Goal: Task Accomplishment & Management: Use online tool/utility

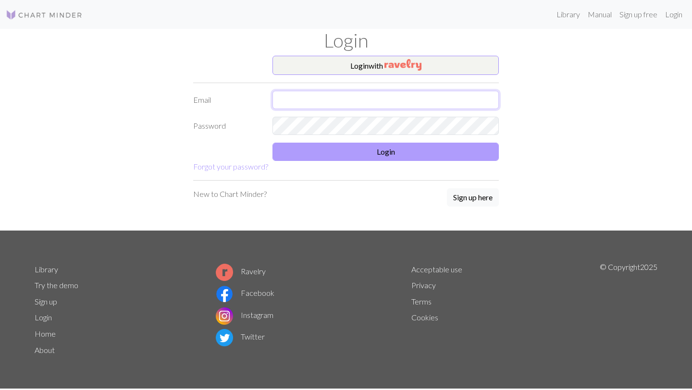
type input "[EMAIL_ADDRESS][DOMAIN_NAME]"
click at [386, 152] on button "Login" at bounding box center [386, 152] width 226 height 18
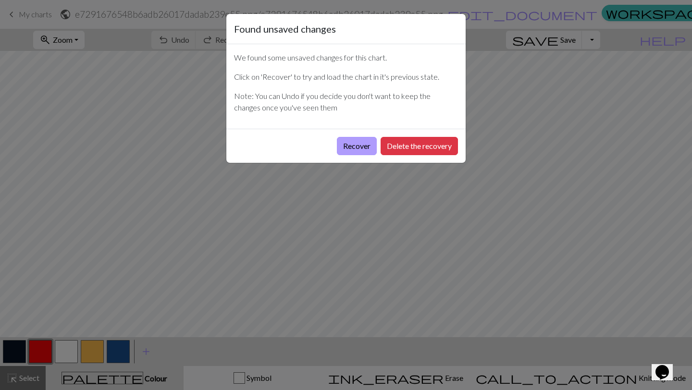
click at [356, 149] on button "Recover" at bounding box center [357, 146] width 40 height 18
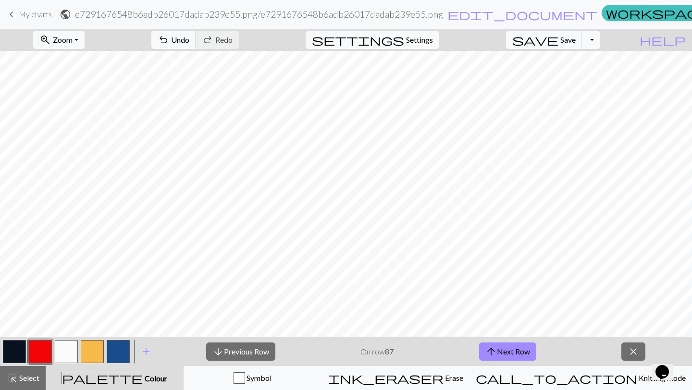
click at [34, 7] on link "keyboard_arrow_left My charts" at bounding box center [29, 14] width 46 height 16
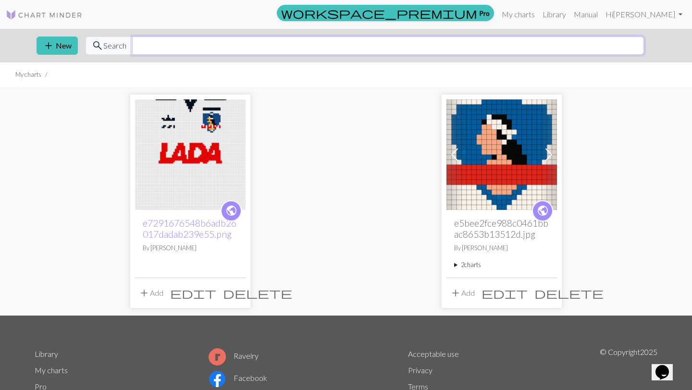
click at [157, 42] on input "text" at bounding box center [388, 46] width 512 height 18
type input "flores"
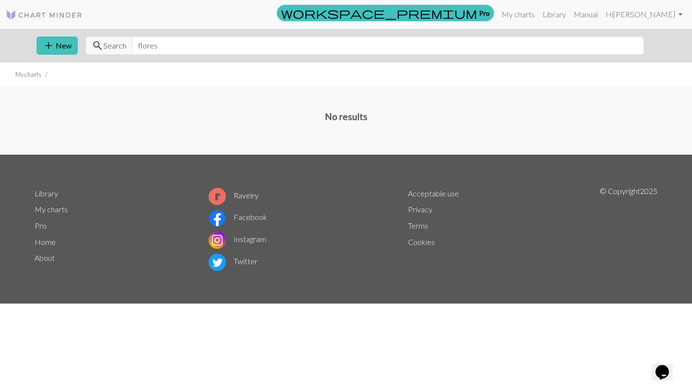
click at [48, 13] on img at bounding box center [44, 15] width 77 height 12
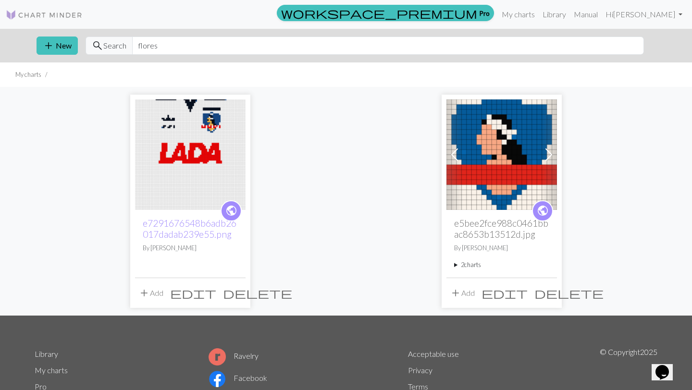
click at [20, 17] on img at bounding box center [44, 15] width 77 height 12
click at [62, 46] on button "add New" at bounding box center [57, 46] width 41 height 18
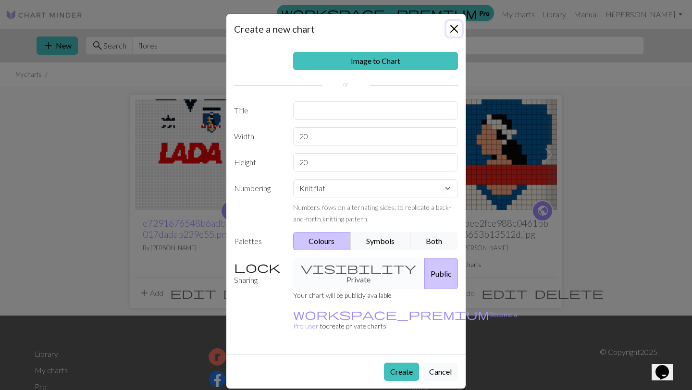
click at [452, 36] on button "Close" at bounding box center [454, 28] width 15 height 15
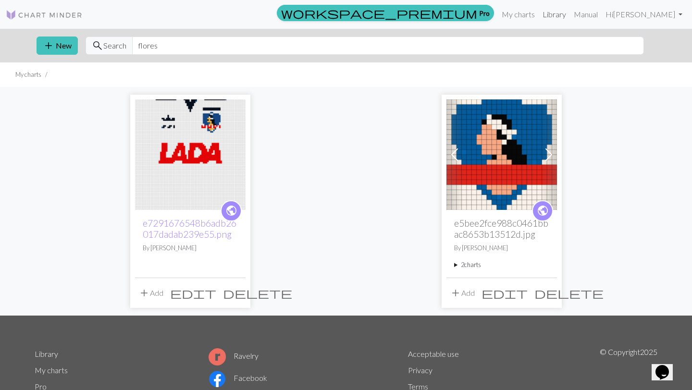
click at [556, 18] on link "Library" at bounding box center [554, 14] width 31 height 19
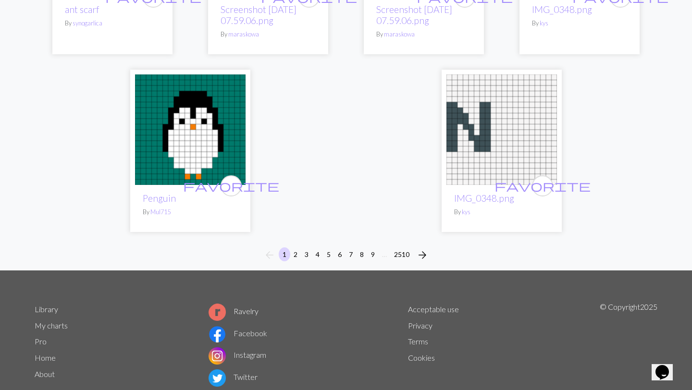
scroll to position [2451, 0]
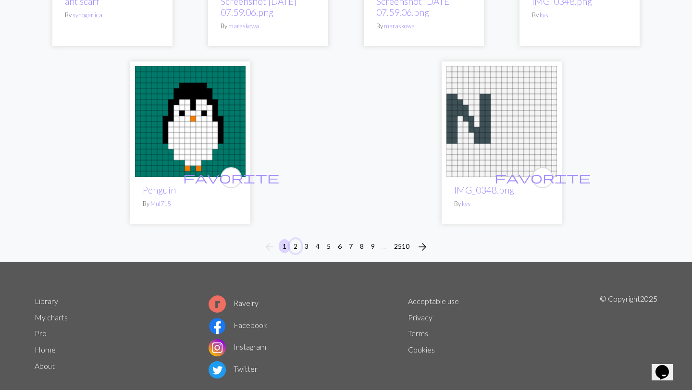
click at [297, 242] on button "2" at bounding box center [296, 246] width 12 height 14
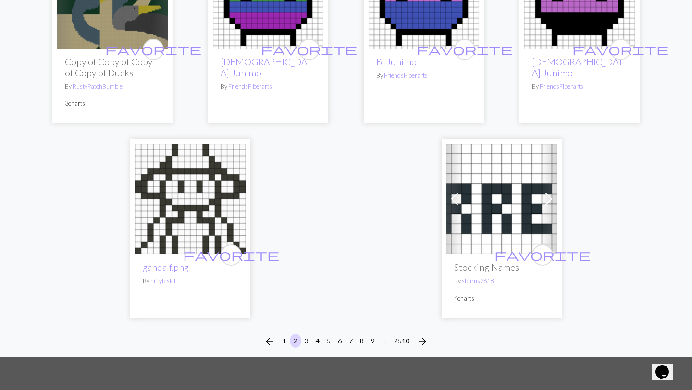
scroll to position [2360, 0]
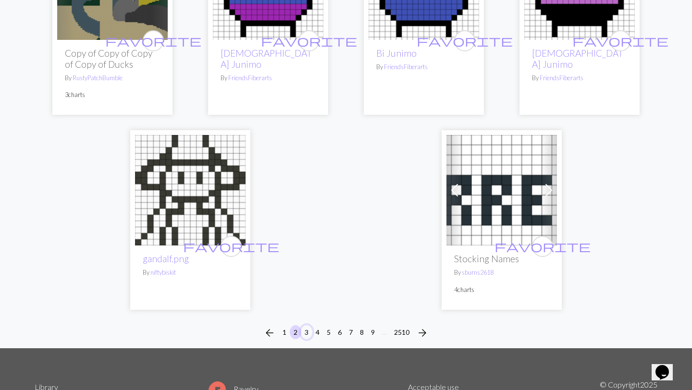
click at [306, 326] on button "3" at bounding box center [307, 333] width 12 height 14
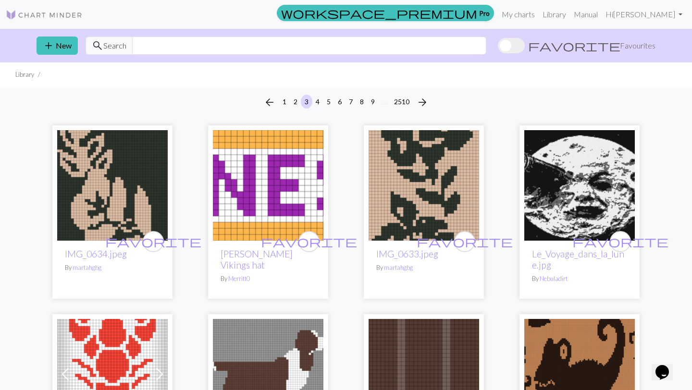
click at [415, 180] on img at bounding box center [424, 185] width 111 height 111
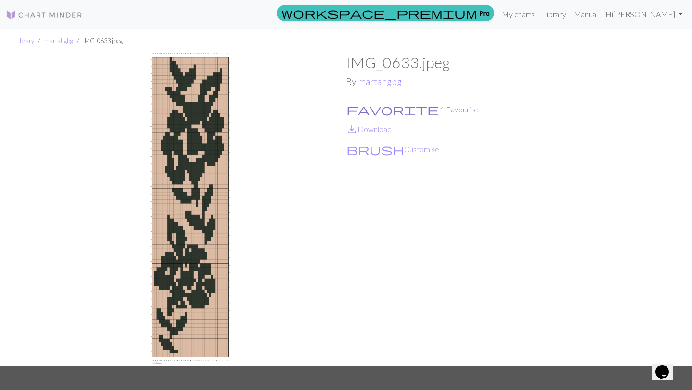
click at [360, 108] on button "favorite 1 Favourite" at bounding box center [412, 109] width 133 height 13
click at [346, 128] on span "save_alt" at bounding box center [352, 129] width 12 height 13
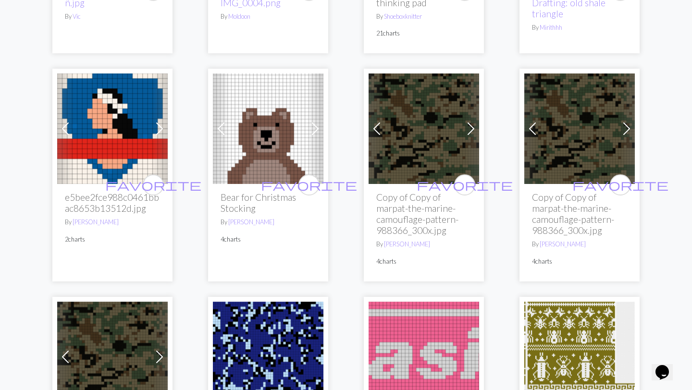
scroll to position [1217, 0]
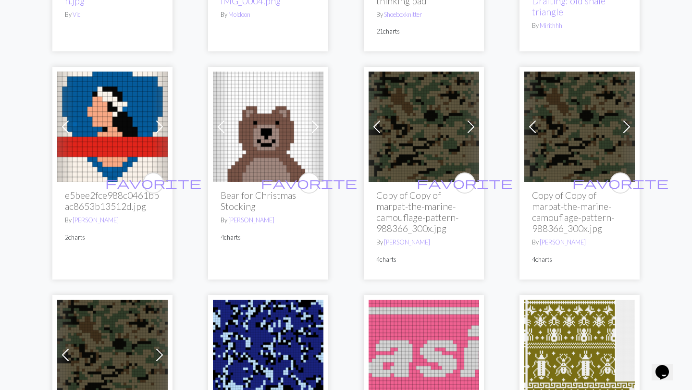
click at [121, 199] on h2 "e5bee2fce988c0461bbac8653b13512d.jpg" at bounding box center [112, 201] width 95 height 22
click at [155, 125] on span at bounding box center [159, 126] width 15 height 15
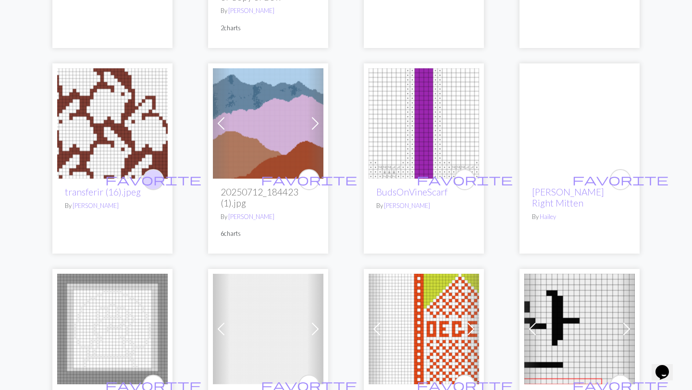
scroll to position [1907, 0]
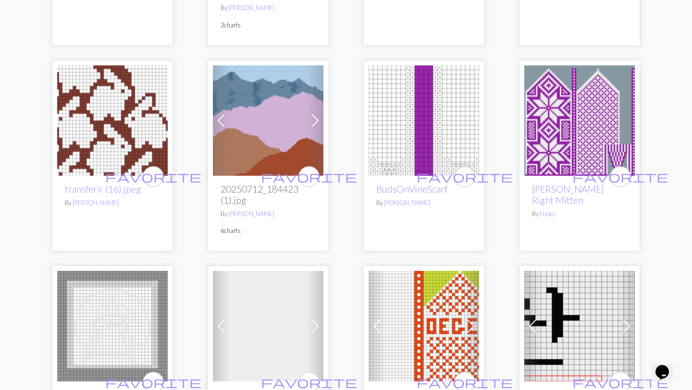
click at [114, 141] on img at bounding box center [112, 120] width 111 height 111
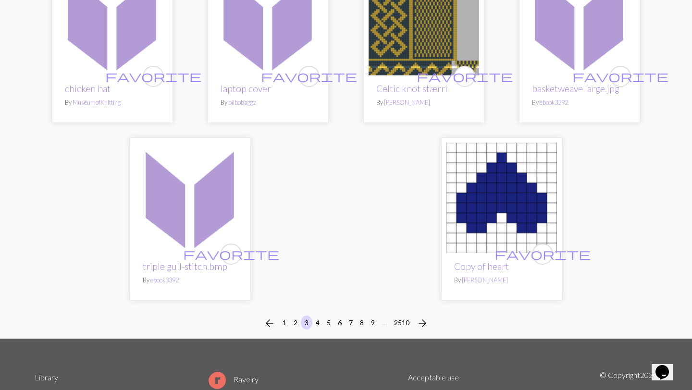
scroll to position [2410, 0]
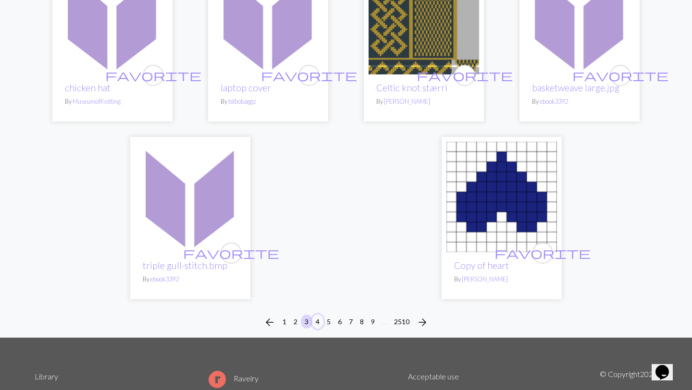
click at [317, 324] on button "4" at bounding box center [318, 322] width 12 height 14
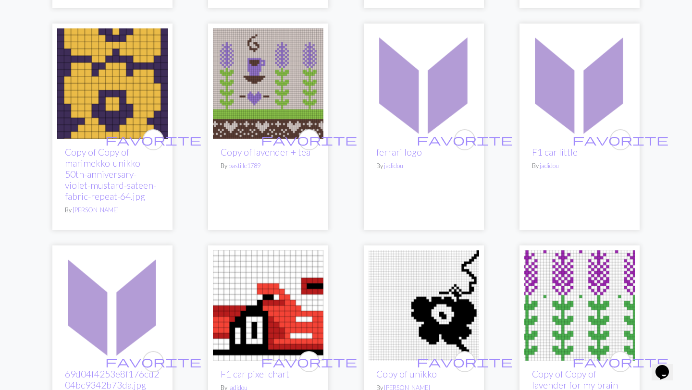
scroll to position [299, 0]
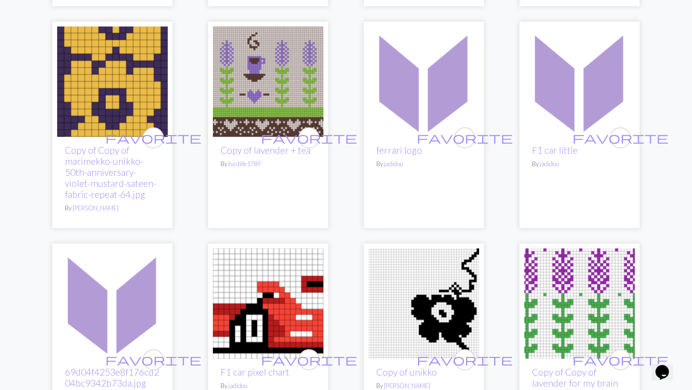
click at [102, 100] on img at bounding box center [112, 81] width 111 height 111
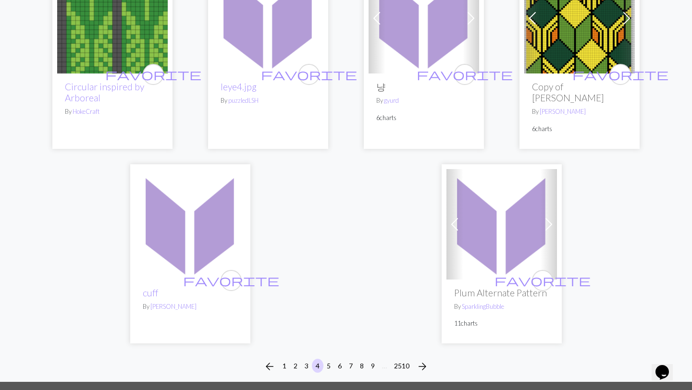
scroll to position [2528, 0]
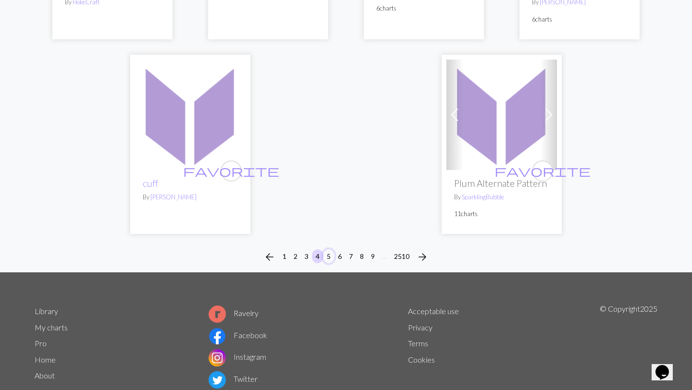
click at [328, 250] on button "5" at bounding box center [329, 257] width 12 height 14
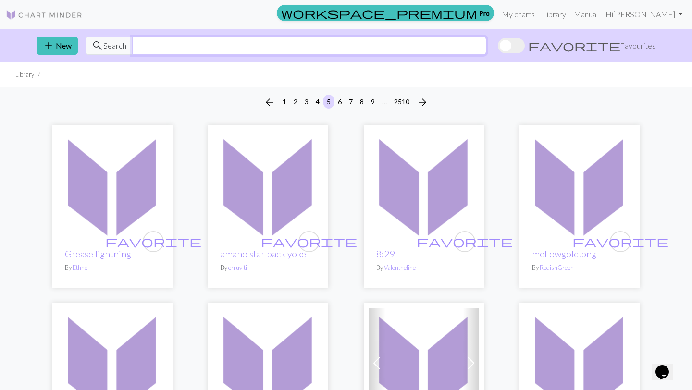
click at [300, 51] on input "text" at bounding box center [309, 46] width 354 height 18
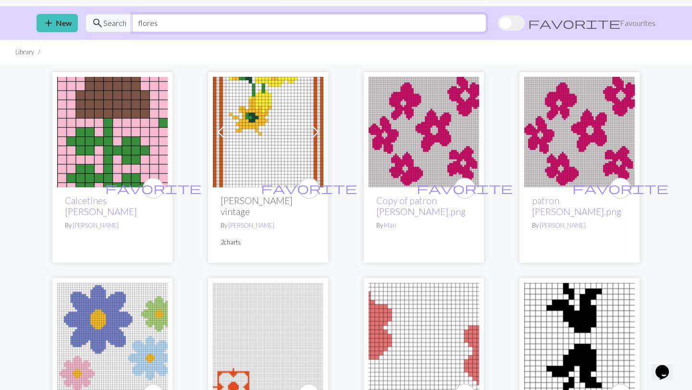
scroll to position [21, 0]
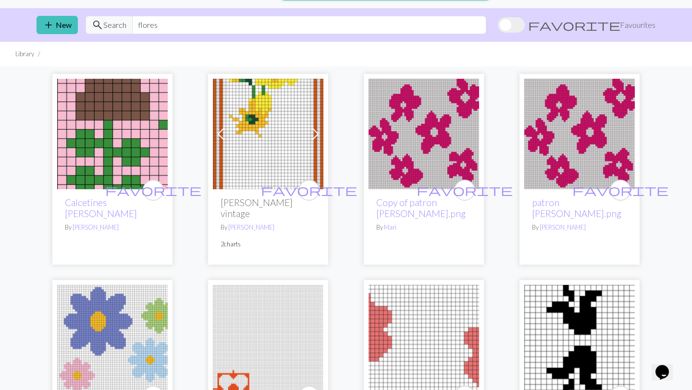
click at [426, 159] on img at bounding box center [424, 134] width 111 height 111
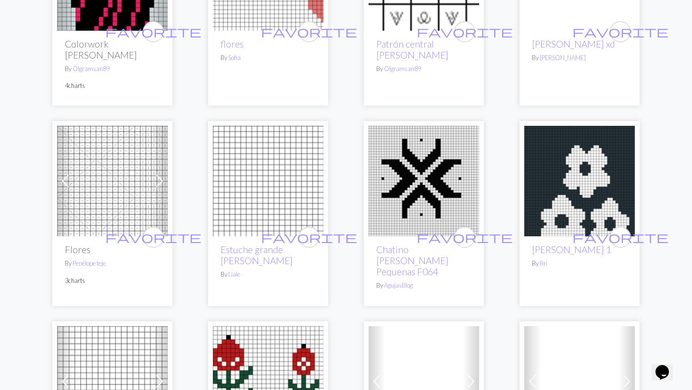
scroll to position [579, 0]
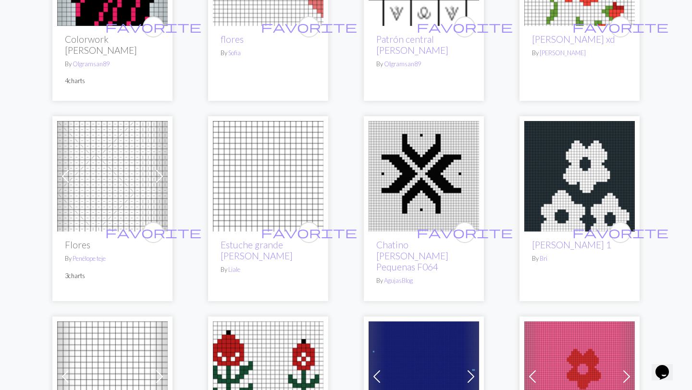
click at [578, 138] on img at bounding box center [580, 176] width 111 height 111
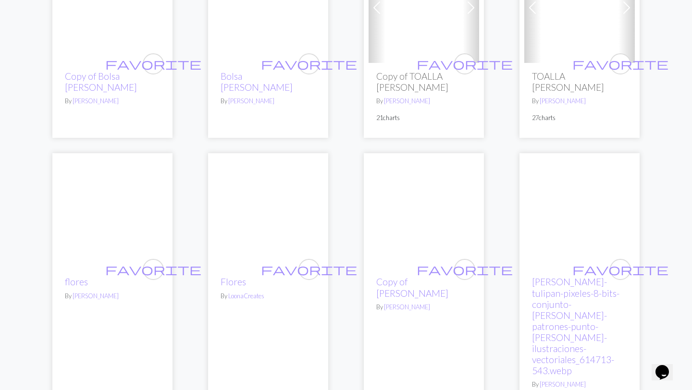
scroll to position [1175, 0]
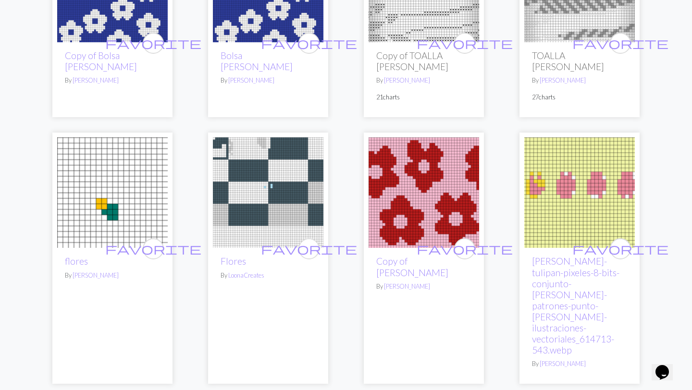
click at [437, 144] on img at bounding box center [424, 193] width 111 height 111
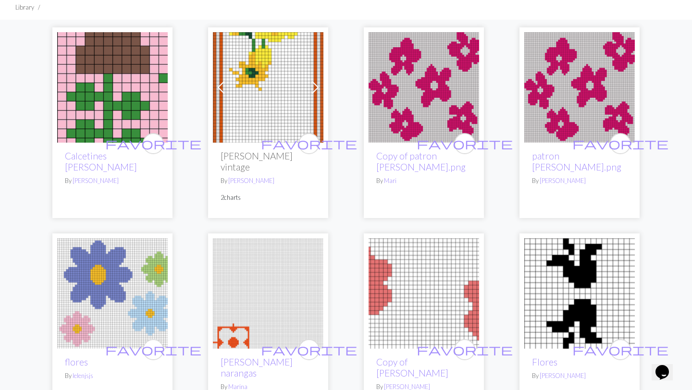
scroll to position [0, 0]
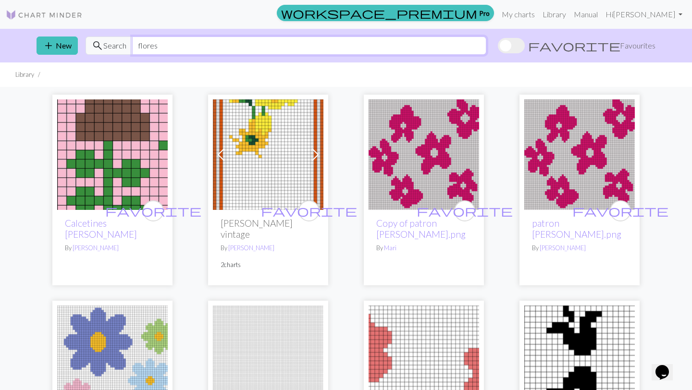
drag, startPoint x: 266, startPoint y: 45, endPoint x: 157, endPoint y: 40, distance: 109.3
click at [157, 40] on input "flores" at bounding box center [309, 46] width 354 height 18
type input "f"
type input "hongo"
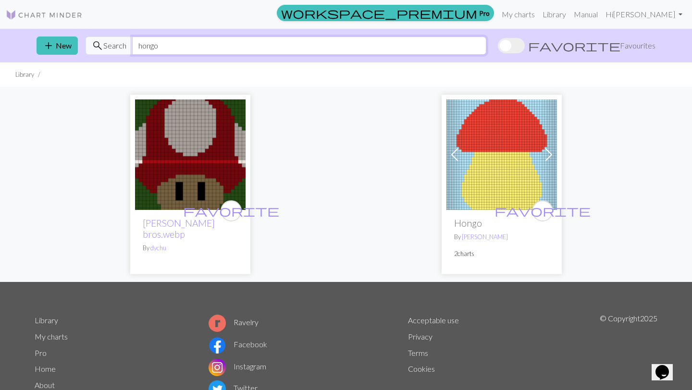
drag, startPoint x: 180, startPoint y: 44, endPoint x: 93, endPoint y: 37, distance: 87.3
click at [93, 37] on div "search Search hongo" at bounding box center [286, 46] width 401 height 18
type input "the shining"
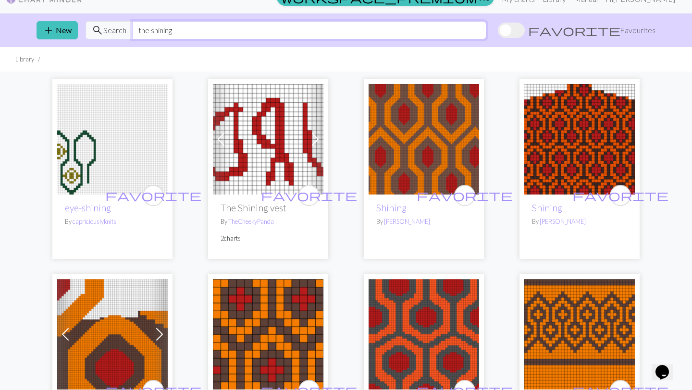
scroll to position [20, 0]
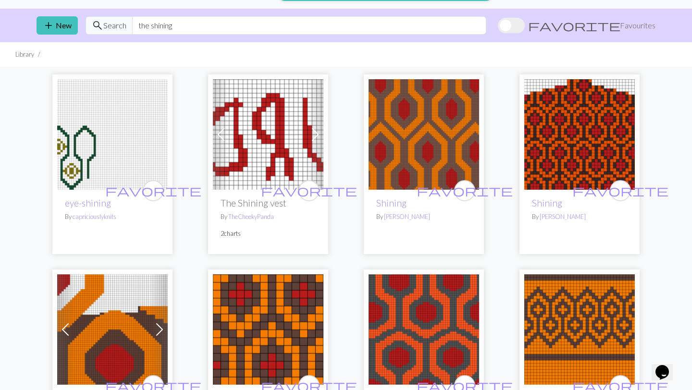
click at [580, 138] on img at bounding box center [580, 134] width 111 height 111
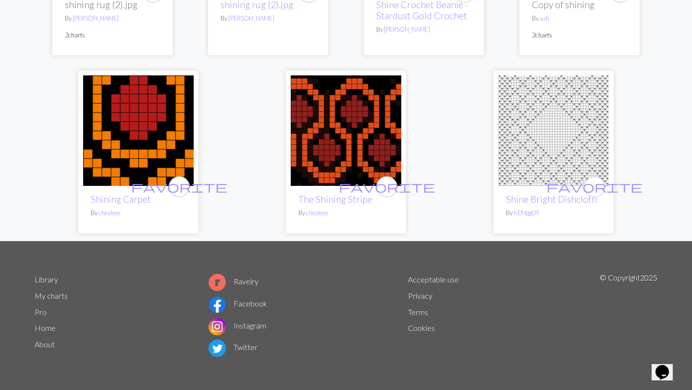
scroll to position [847, 0]
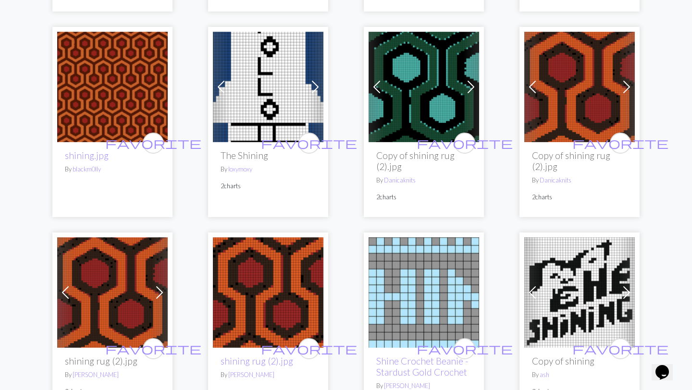
click at [298, 276] on img at bounding box center [268, 293] width 111 height 111
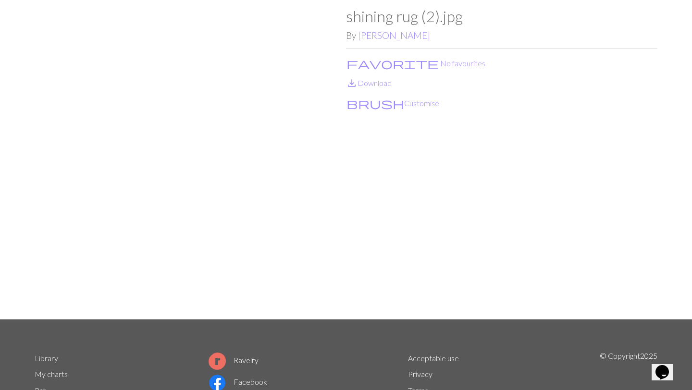
scroll to position [48, 0]
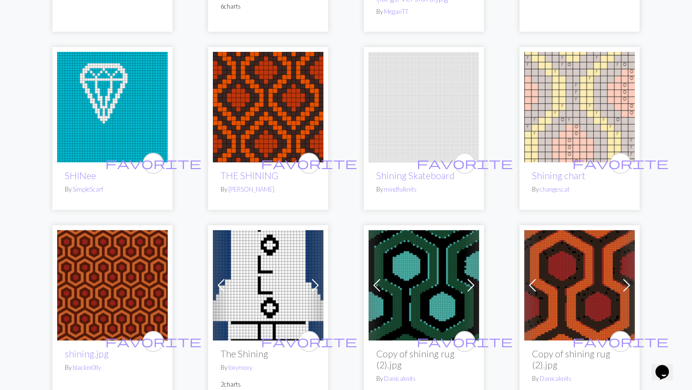
scroll to position [650, 0]
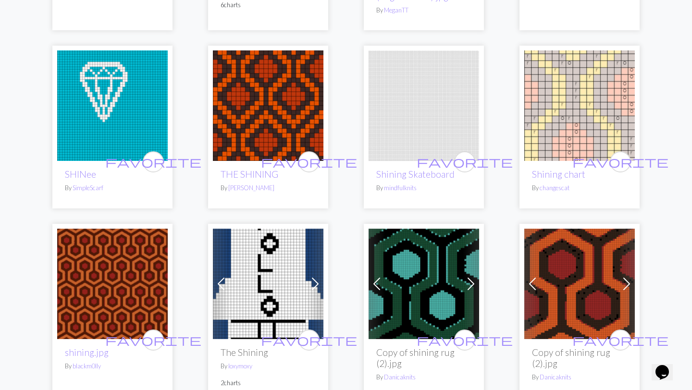
click at [287, 104] on img at bounding box center [268, 105] width 111 height 111
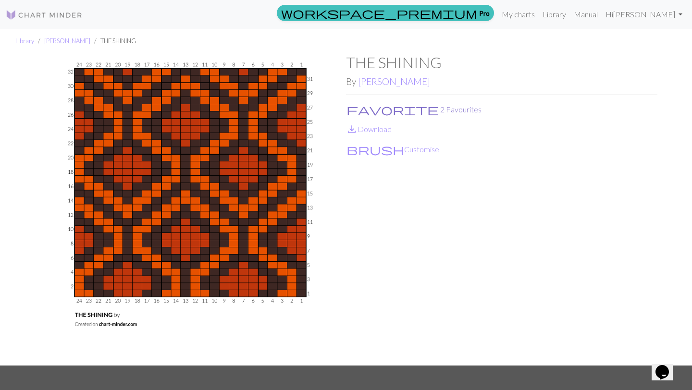
click at [378, 114] on button "favorite 2 Favourites" at bounding box center [414, 109] width 136 height 13
click at [352, 109] on span "favorite" at bounding box center [393, 109] width 92 height 13
click at [37, 13] on img at bounding box center [44, 15] width 77 height 12
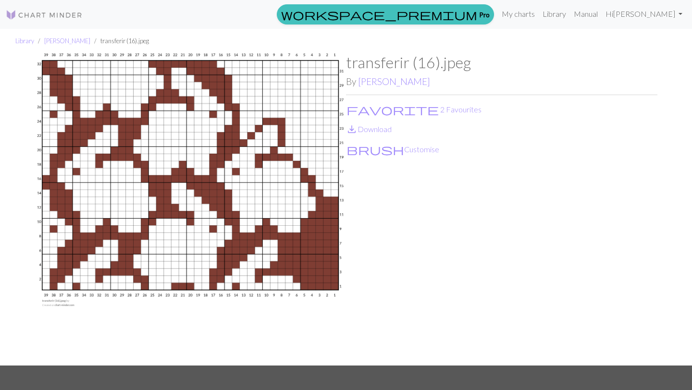
click at [251, 193] on img at bounding box center [191, 209] width 312 height 313
click at [354, 108] on span "favorite" at bounding box center [393, 109] width 92 height 13
click at [371, 151] on button "brush Customise" at bounding box center [393, 149] width 94 height 13
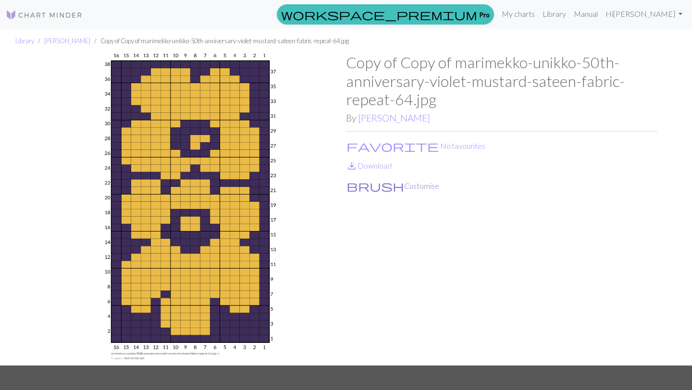
click at [376, 187] on button "brush Customise" at bounding box center [393, 186] width 94 height 13
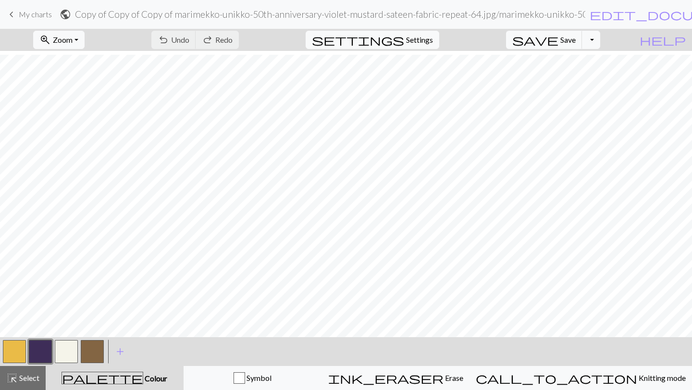
scroll to position [48, 0]
click at [77, 345] on button "button" at bounding box center [66, 351] width 23 height 23
click at [66, 350] on button "button" at bounding box center [66, 351] width 23 height 23
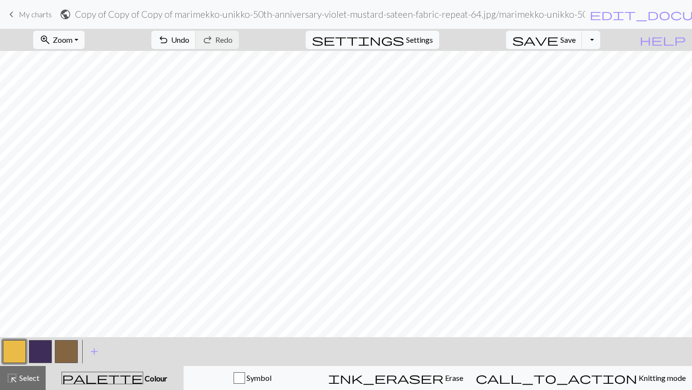
click at [70, 351] on button "button" at bounding box center [66, 351] width 23 height 23
click at [65, 348] on button "button" at bounding box center [66, 351] width 23 height 23
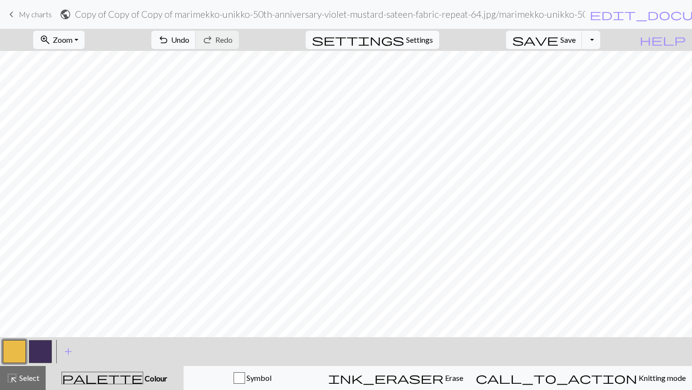
click at [13, 352] on button "button" at bounding box center [14, 351] width 23 height 23
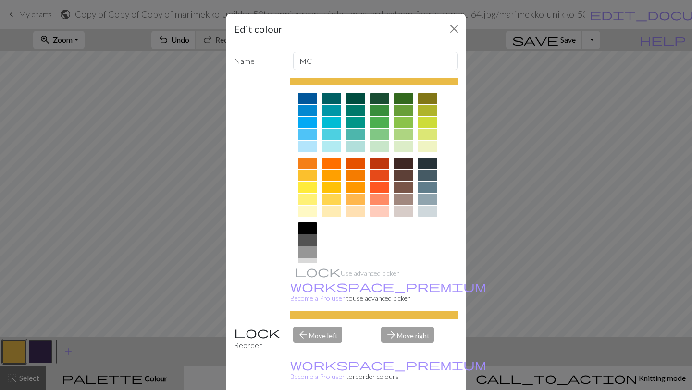
scroll to position [99, 0]
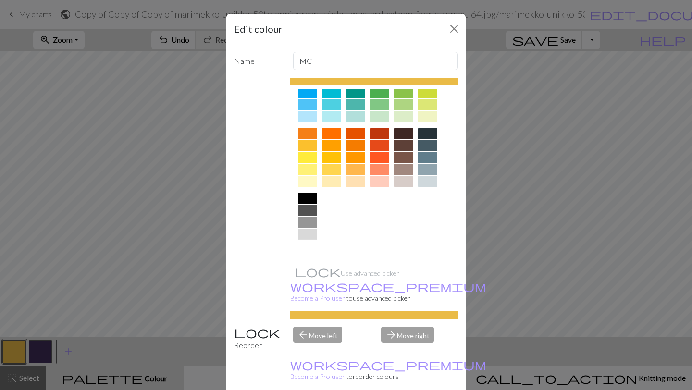
click at [303, 250] on div at bounding box center [307, 247] width 19 height 12
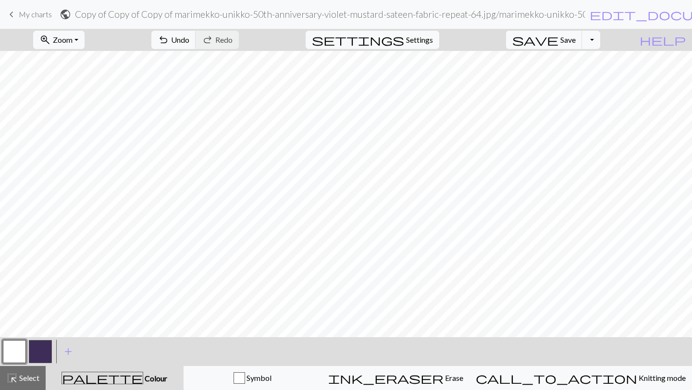
click at [43, 348] on button "button" at bounding box center [40, 351] width 23 height 23
click at [38, 358] on button "button" at bounding box center [40, 351] width 23 height 23
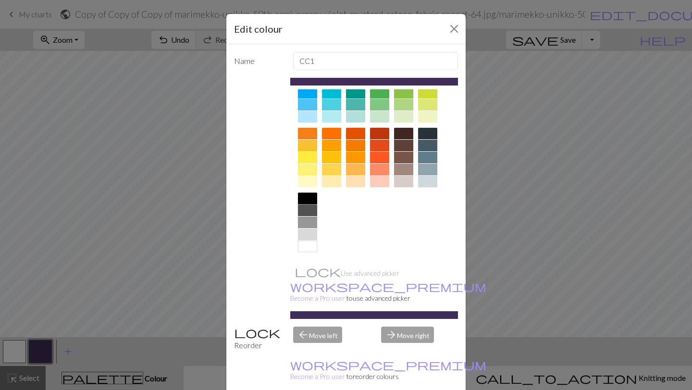
click at [310, 199] on div at bounding box center [307, 199] width 19 height 12
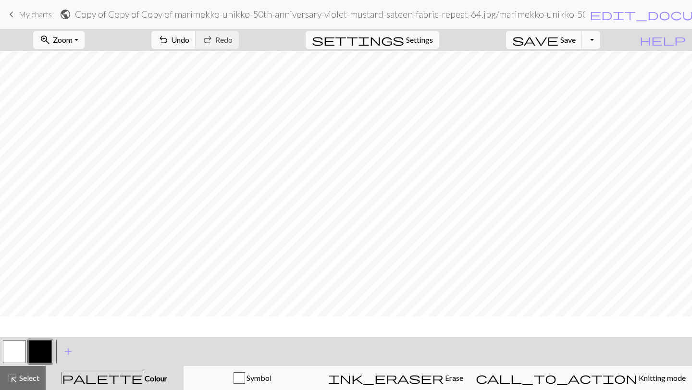
scroll to position [0, 0]
click at [423, 43] on span "Settings" at bounding box center [419, 40] width 27 height 12
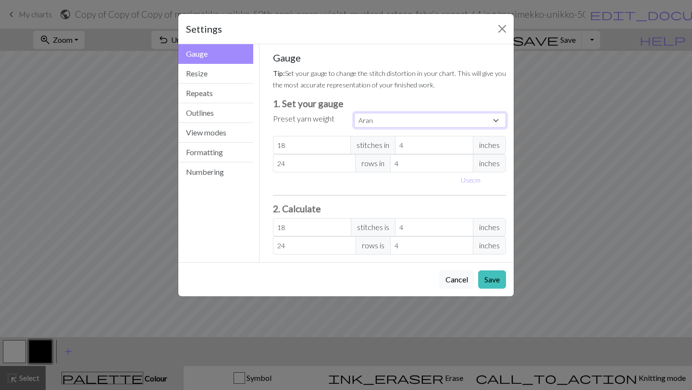
click at [470, 119] on select "Custom Square Lace Light Fingering Fingering Sport Double knit Worsted Aran Bul…" at bounding box center [430, 120] width 152 height 15
select select "lightfingering"
click at [354, 113] on select "Custom Square Lace Light Fingering Fingering Sport Double knit Worsted Aran Bul…" at bounding box center [430, 120] width 152 height 15
type input "32"
type input "38"
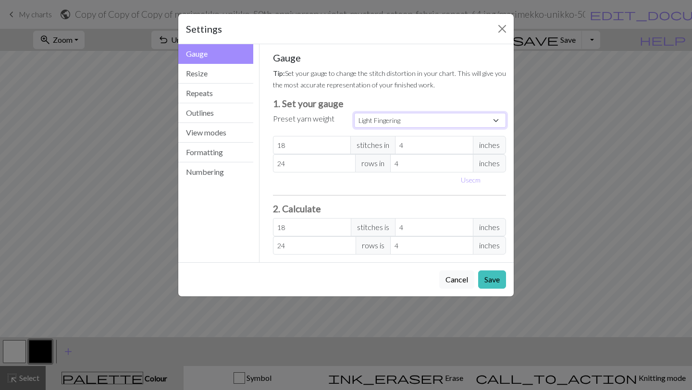
type input "32"
type input "38"
click at [501, 32] on button "Close" at bounding box center [502, 28] width 15 height 15
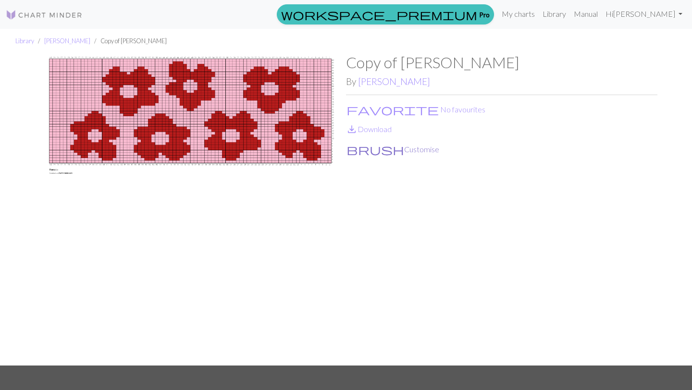
click at [377, 152] on button "brush Customise" at bounding box center [393, 149] width 94 height 13
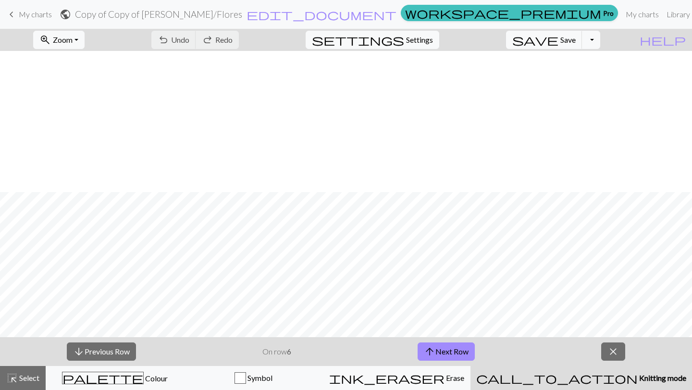
scroll to position [141, 0]
click at [450, 354] on button "arrow_upward Next Row" at bounding box center [446, 352] width 57 height 18
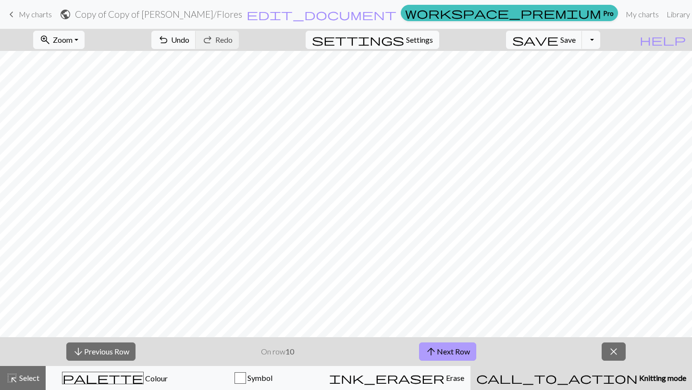
click at [450, 354] on button "arrow_upward Next Row" at bounding box center [447, 352] width 57 height 18
click at [465, 359] on button "arrow_upward Next Row" at bounding box center [447, 352] width 57 height 18
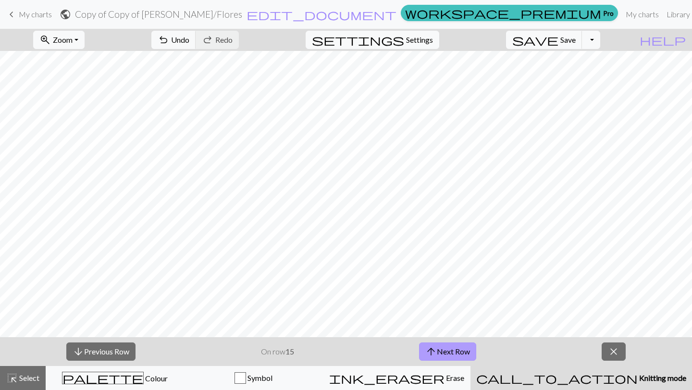
click at [465, 359] on button "arrow_upward Next Row" at bounding box center [447, 352] width 57 height 18
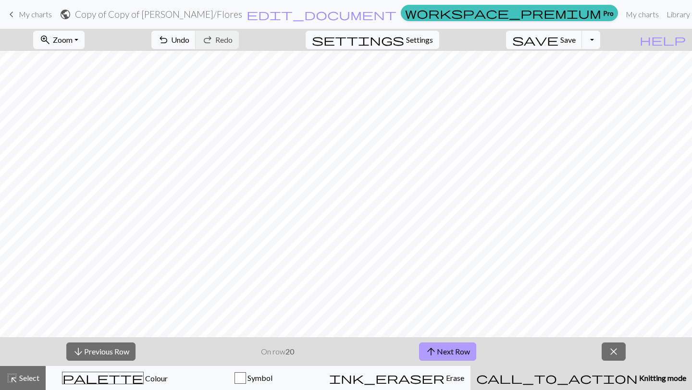
click at [465, 359] on button "arrow_upward Next Row" at bounding box center [447, 352] width 57 height 18
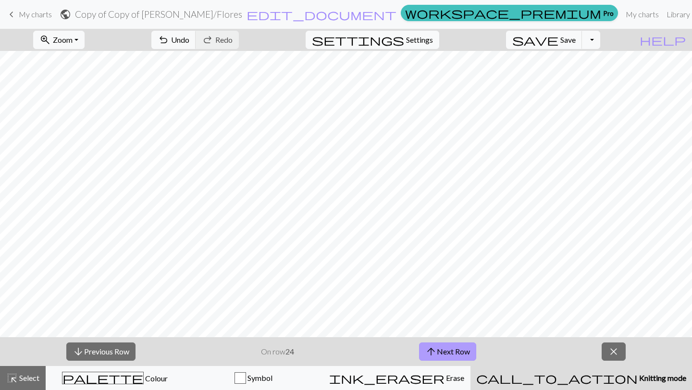
click at [465, 359] on button "arrow_upward Next Row" at bounding box center [447, 352] width 57 height 18
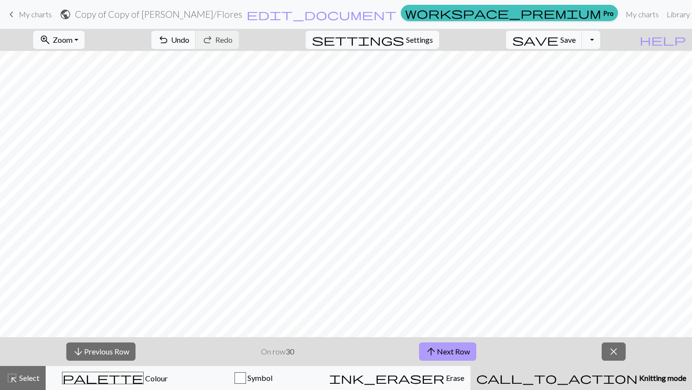
click at [465, 359] on button "arrow_upward Next Row" at bounding box center [447, 352] width 57 height 18
